Goal: Task Accomplishment & Management: Use online tool/utility

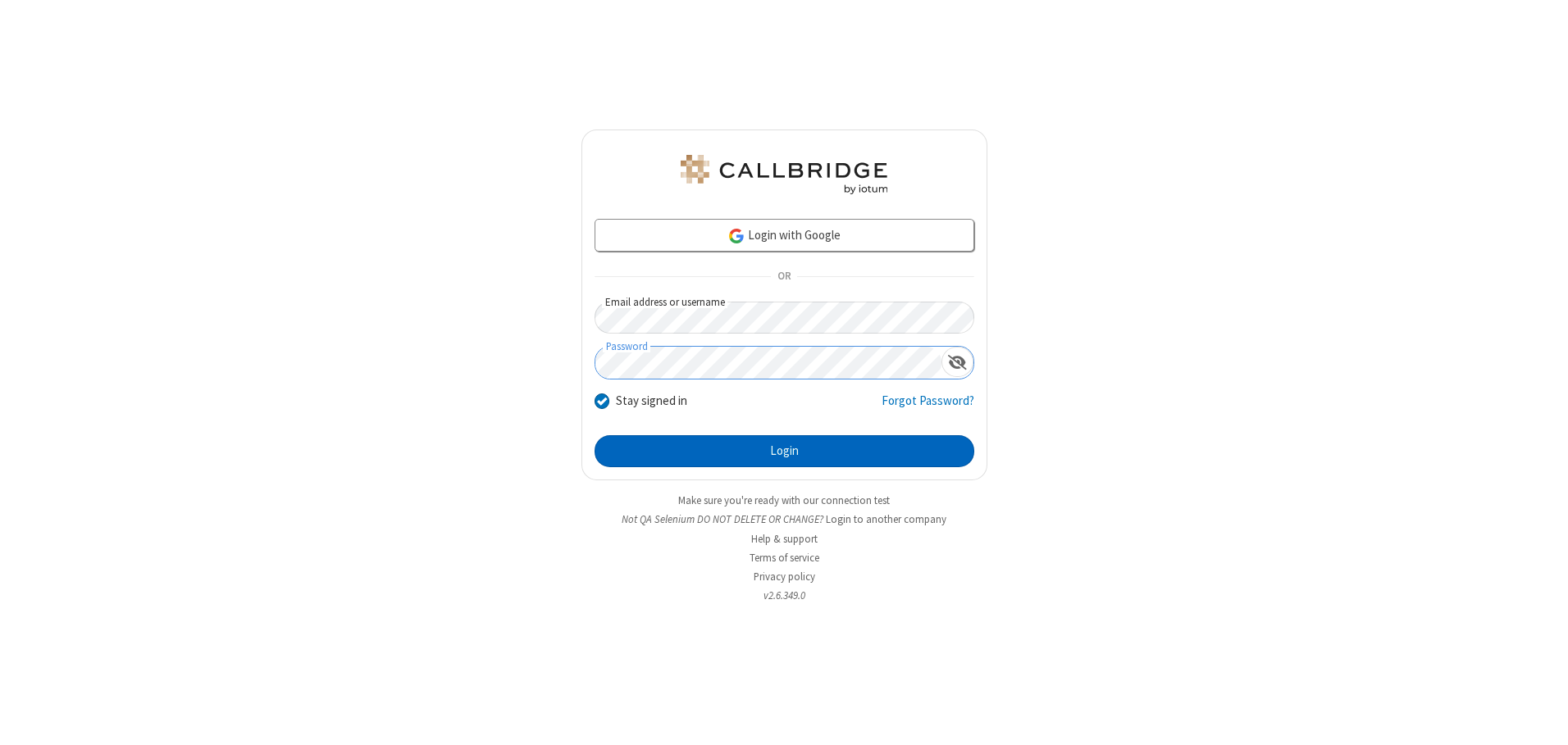
click at [784, 451] on button "Login" at bounding box center [784, 452] width 379 height 33
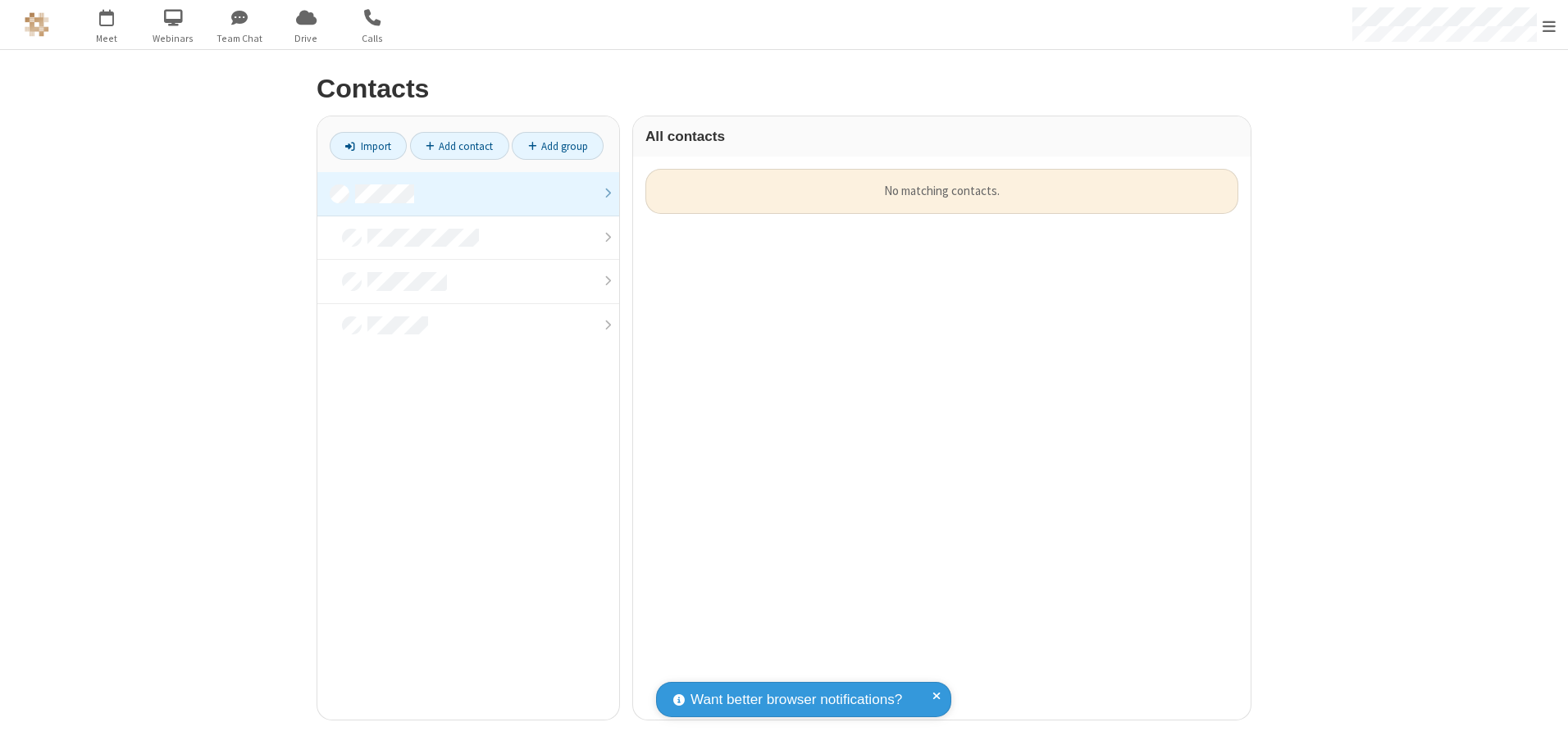
scroll to position [551, 605]
click at [468, 193] on link at bounding box center [467, 194] width 302 height 44
click at [368, 146] on link "Import" at bounding box center [368, 146] width 77 height 28
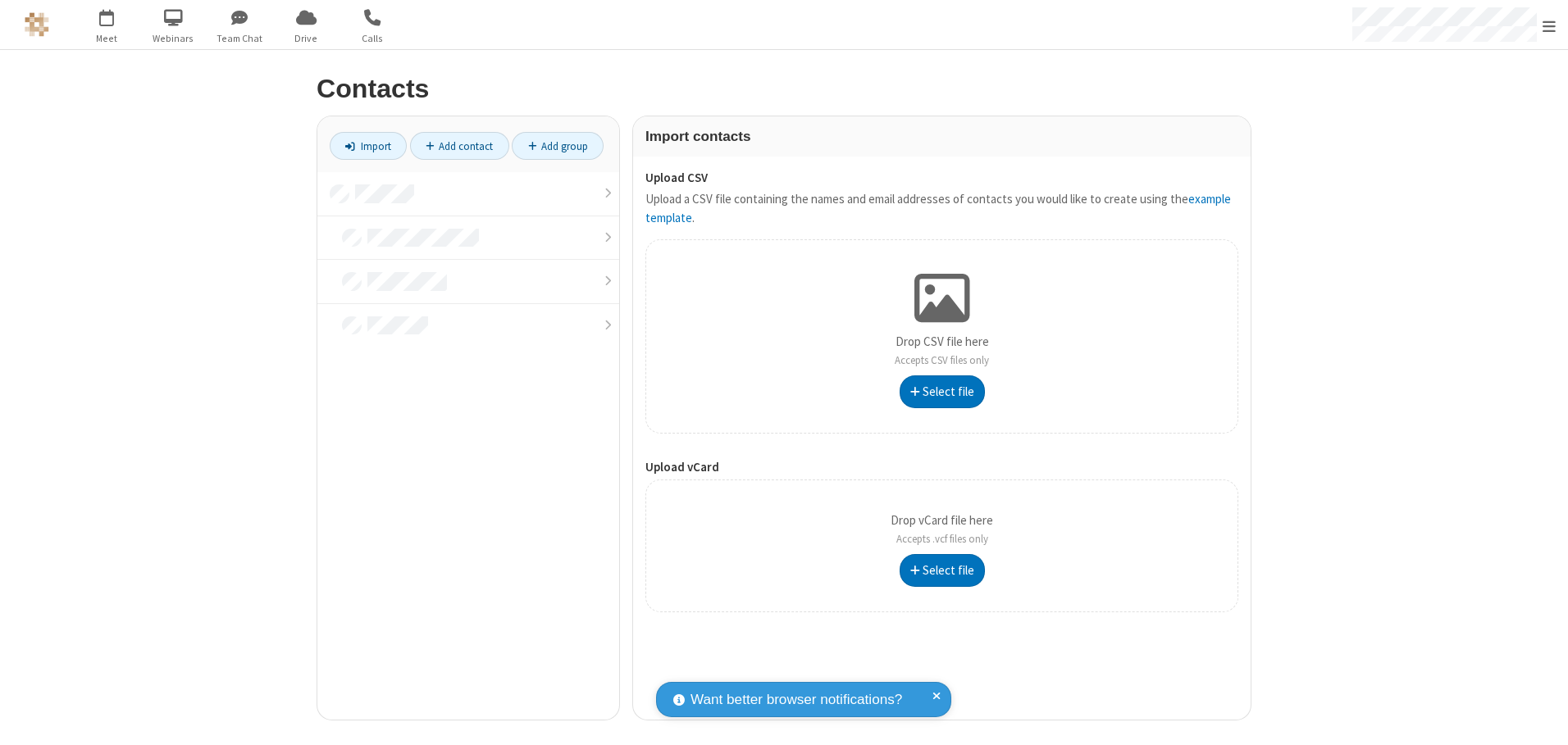
type input "C:\fakepath\address_book_contacts.csv"
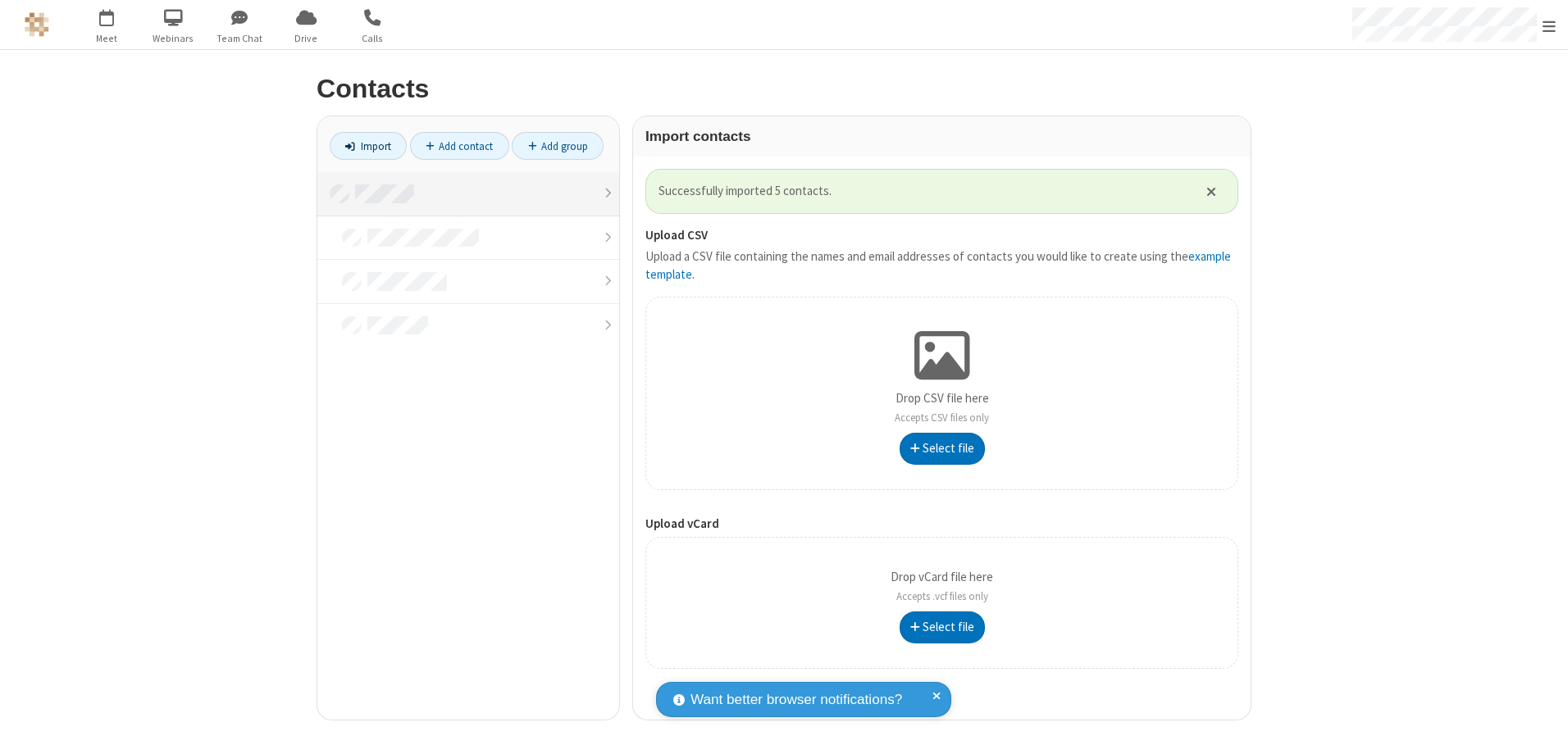
click at [468, 193] on link at bounding box center [467, 194] width 302 height 44
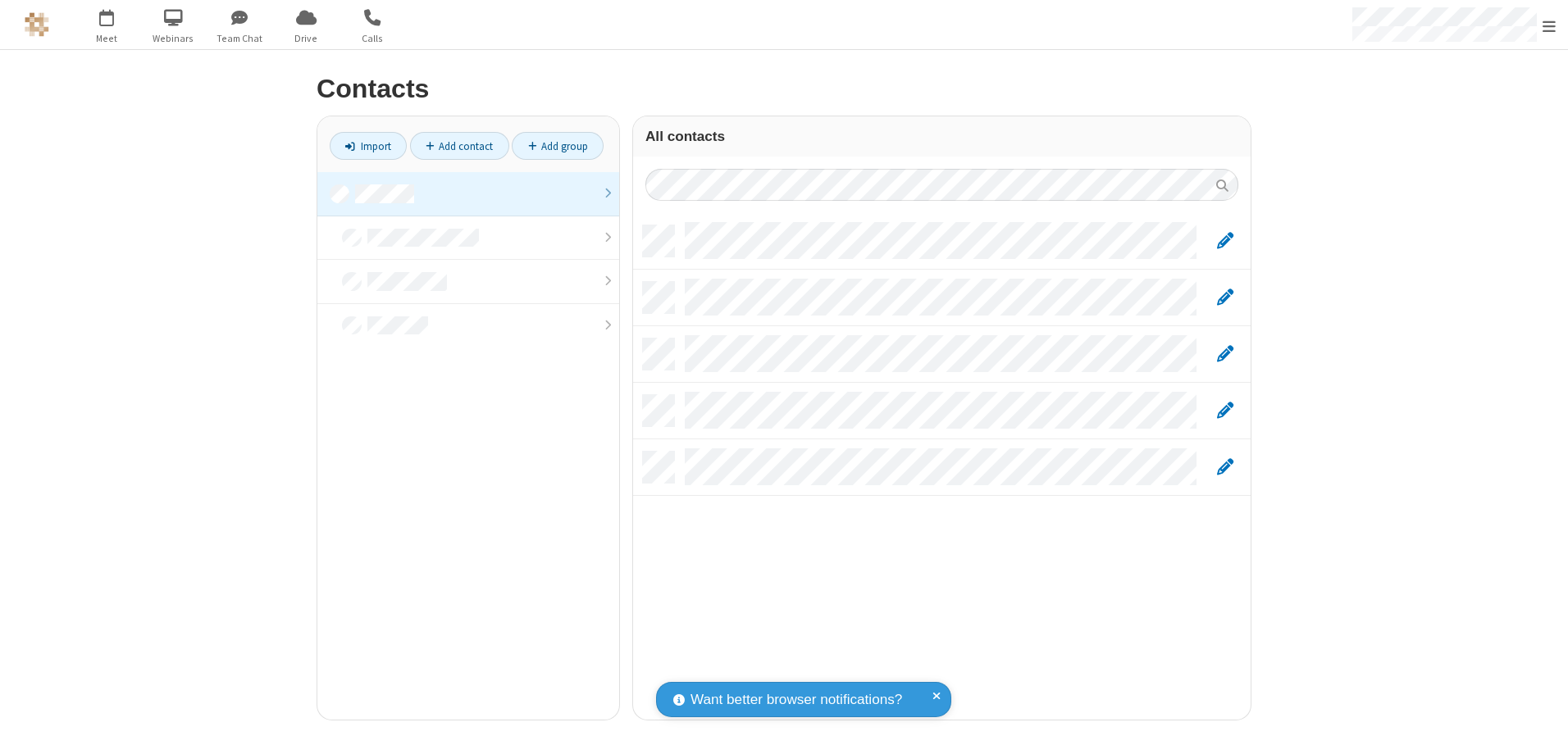
scroll to position [494, 605]
